Goal: Find specific page/section: Find specific page/section

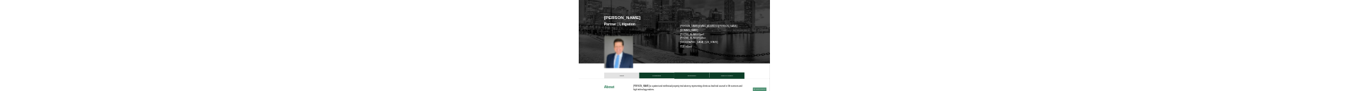
scroll to position [354, 0]
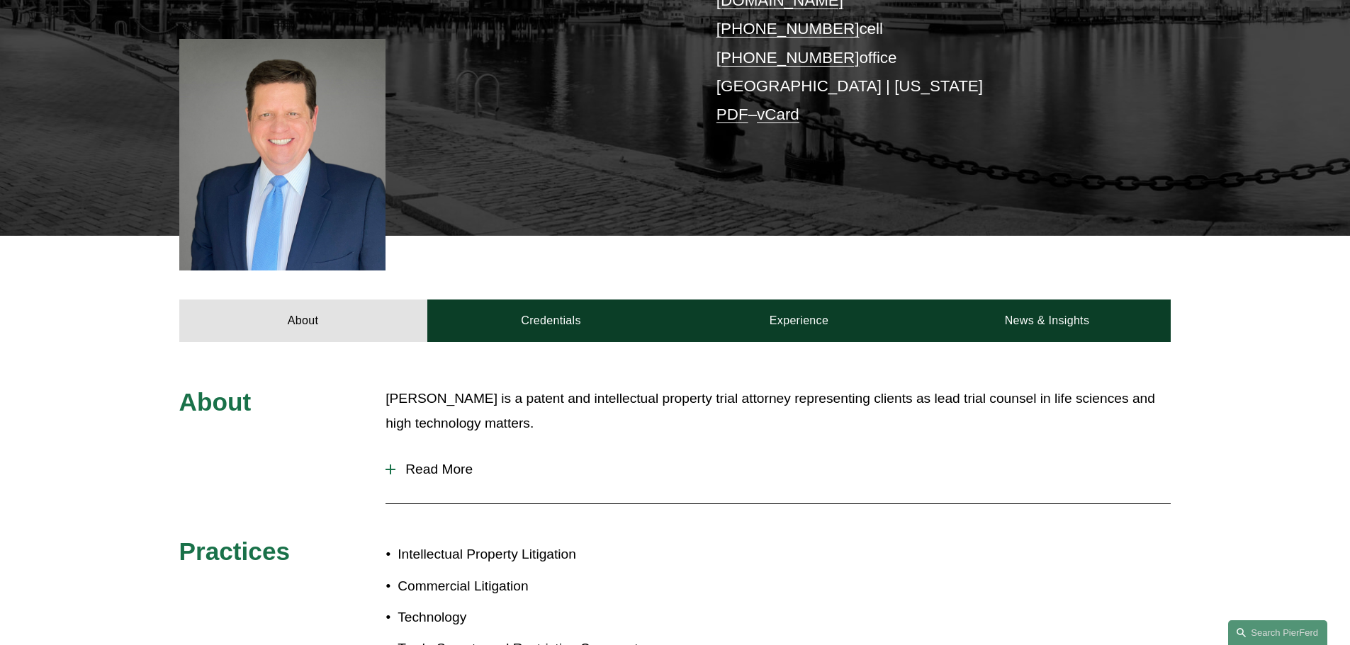
click at [455, 462] on span "Read More" at bounding box center [782, 470] width 775 height 16
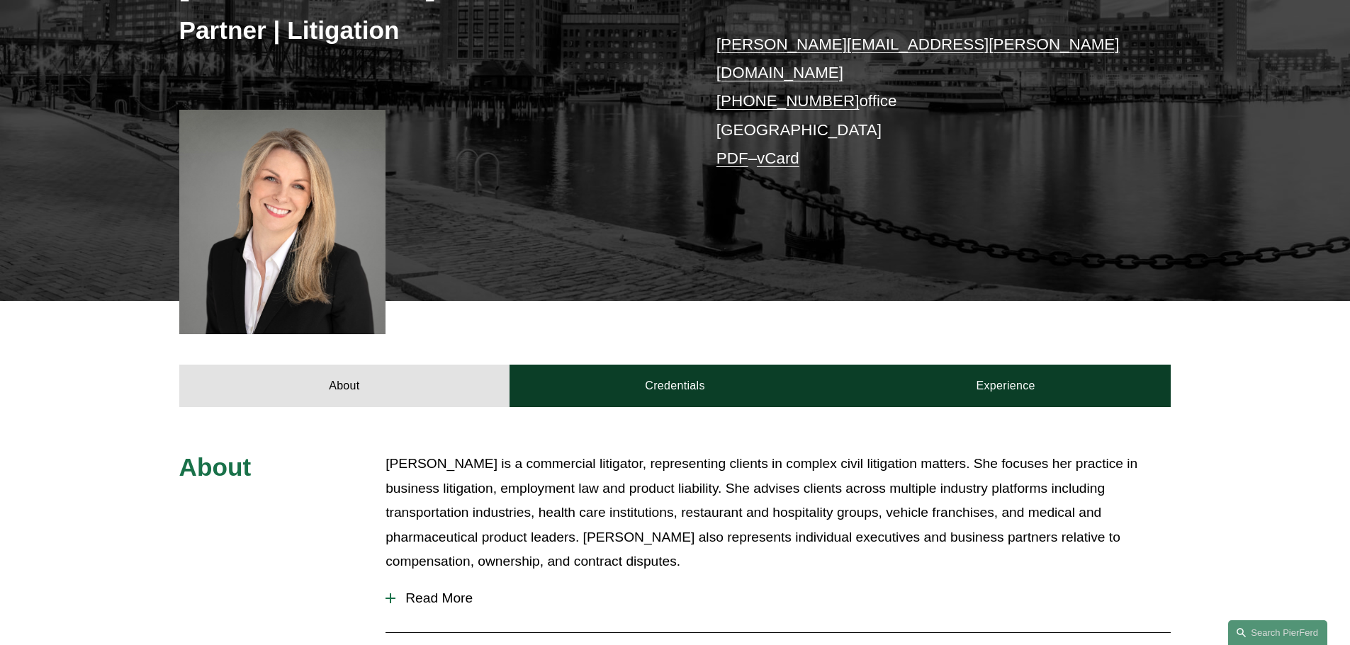
scroll to position [283, 0]
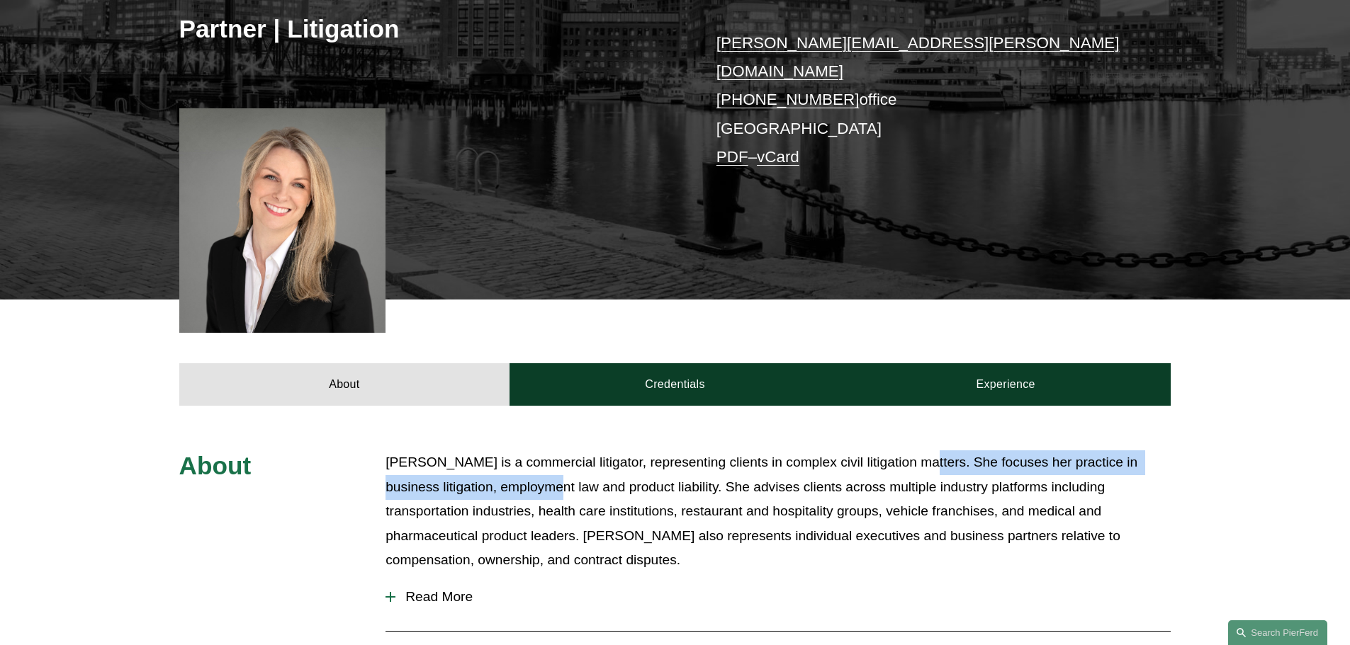
drag, startPoint x: 907, startPoint y: 449, endPoint x: 545, endPoint y: 477, distance: 363.1
click at [545, 477] on p "Rachel is a commercial litigator, representing clients in complex civil litigat…" at bounding box center [777, 512] width 785 height 123
copy p "She focuses her practice in business litigation, employment law"
